Goal: Consume media (video, audio)

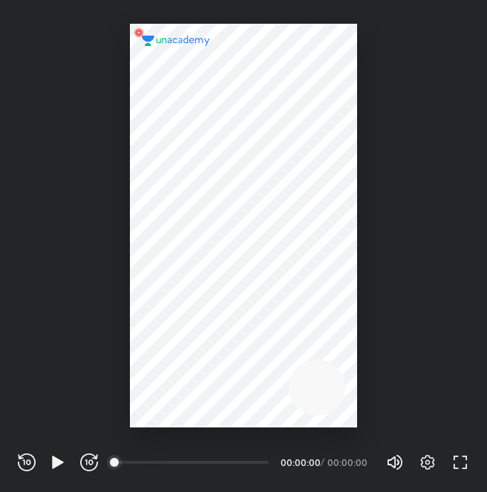
scroll to position [492, 487]
click at [421, 461] on icon "button" at bounding box center [428, 462] width 14 height 15
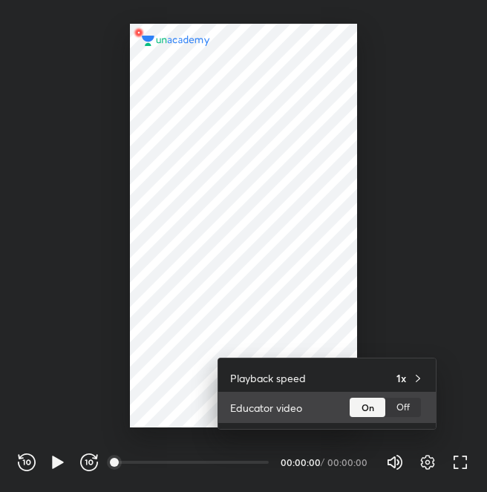
click at [406, 405] on div "Off" at bounding box center [403, 407] width 36 height 19
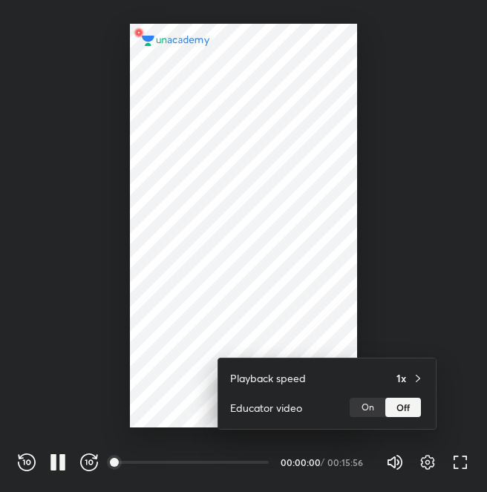
click at [404, 282] on div at bounding box center [243, 246] width 487 height 492
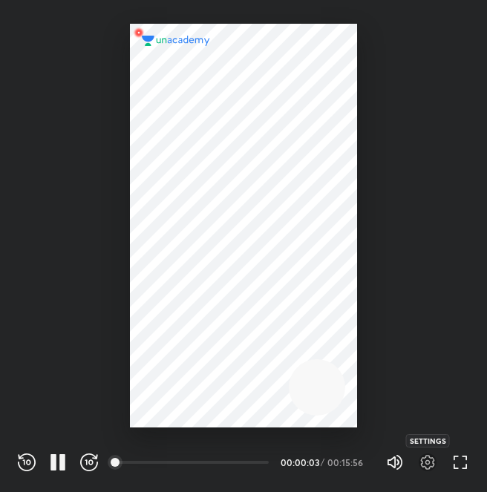
click at [429, 458] on icon "button" at bounding box center [427, 462] width 18 height 18
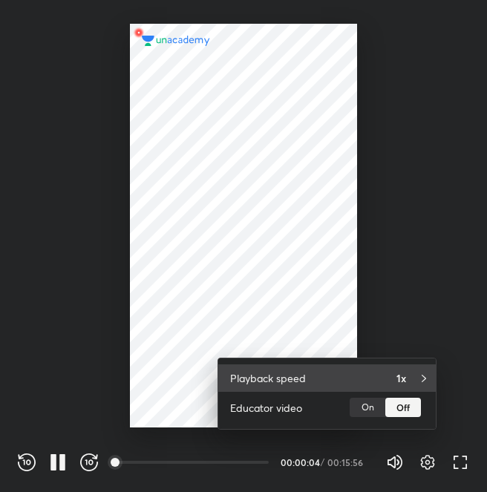
click at [400, 372] on h4 "1x" at bounding box center [401, 378] width 10 height 16
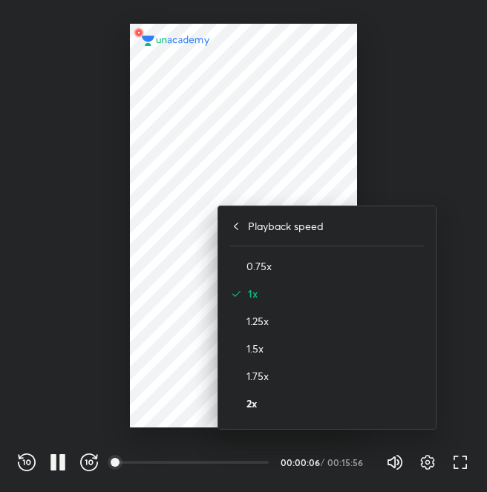
click at [300, 402] on h4 "2x" at bounding box center [334, 403] width 177 height 16
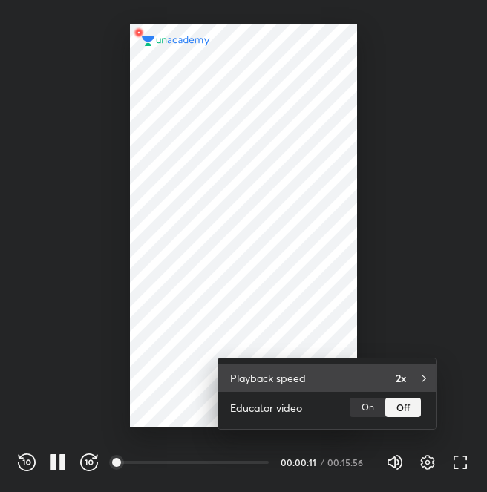
click at [397, 379] on h4 "2x" at bounding box center [400, 378] width 10 height 16
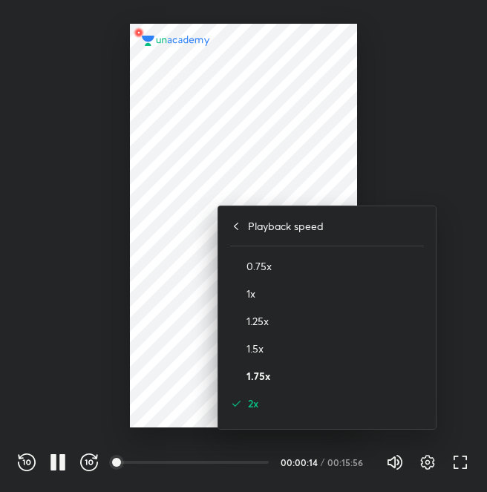
click at [315, 369] on h4 "1.75x" at bounding box center [334, 376] width 177 height 16
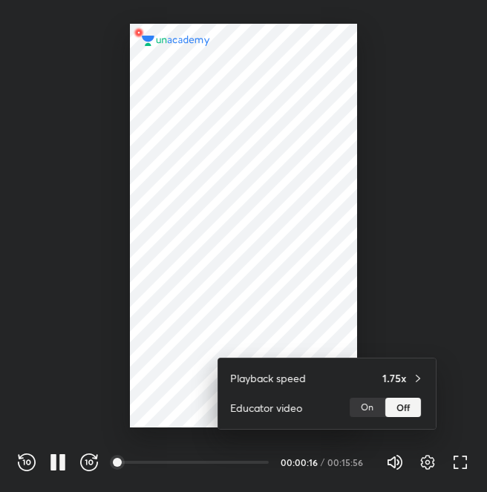
click at [333, 279] on div at bounding box center [243, 246] width 487 height 492
